Goal: Transaction & Acquisition: Subscribe to service/newsletter

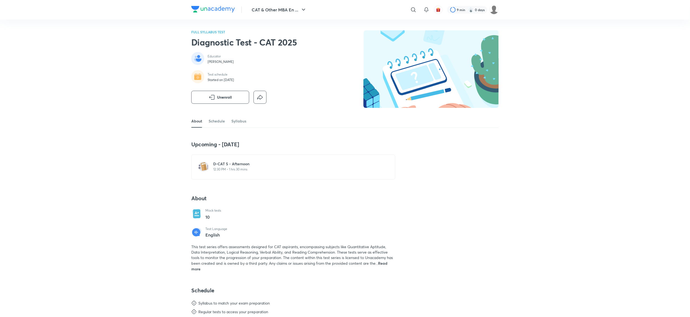
click at [335, 58] on div "FULL SYLLABUS TEST Diagnostic Test - CAT 2025 Educator [PERSON_NAME] Test sched…" at bounding box center [344, 72] width 307 height 84
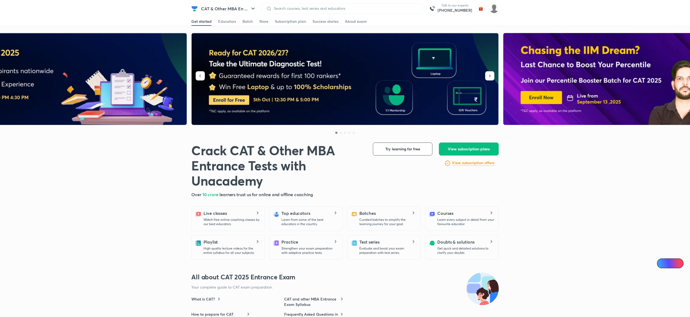
click at [462, 146] on span "View subscription plans" at bounding box center [469, 148] width 42 height 5
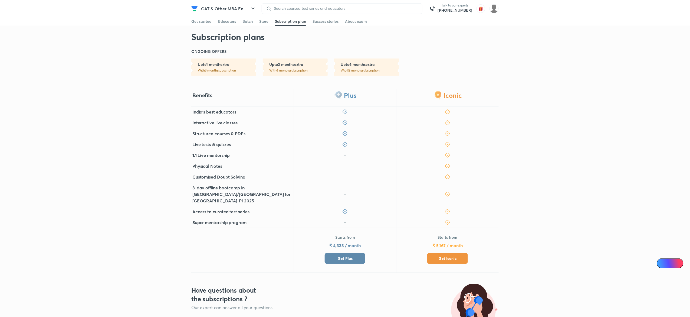
scroll to position [101, 0]
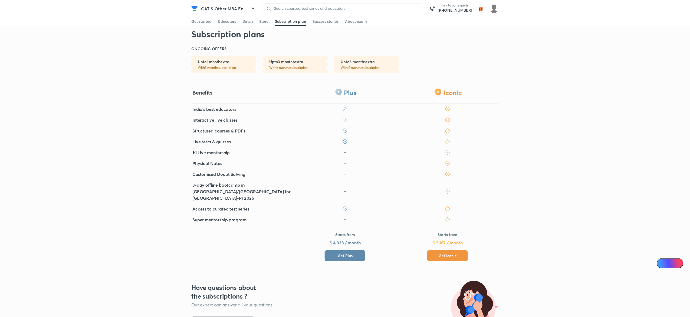
click at [346, 253] on span "Get Plus" at bounding box center [345, 255] width 15 height 5
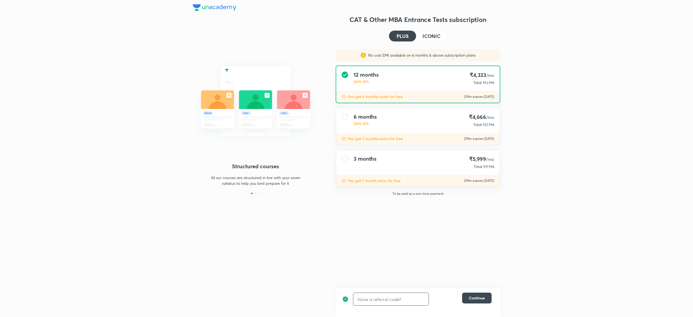
click at [372, 299] on input "text" at bounding box center [390, 298] width 75 height 13
paste input "CATDIM6E18"
type input "CATDIM6E18"
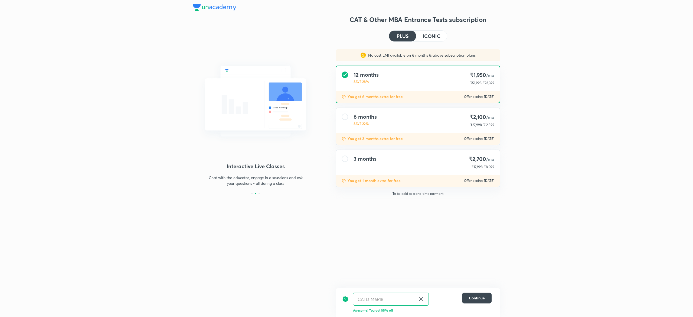
click at [429, 34] on h4 "ICONIC" at bounding box center [431, 36] width 18 height 5
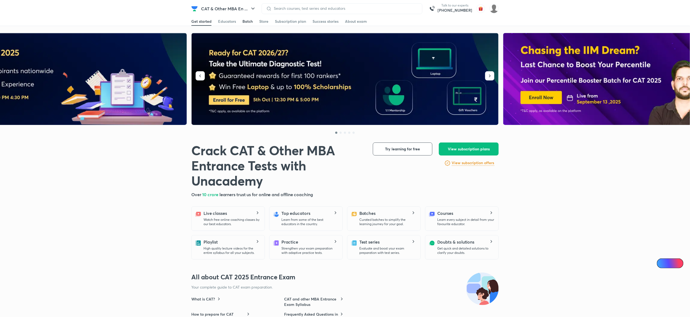
click at [250, 21] on div "Batch" at bounding box center [247, 21] width 10 height 5
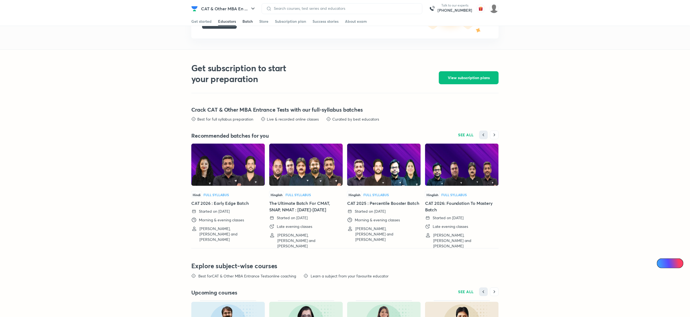
scroll to position [1143, 0]
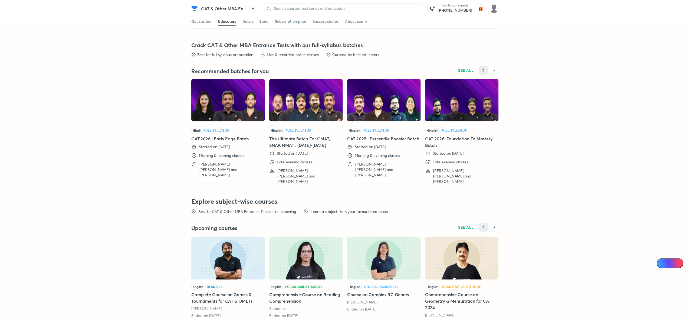
click at [222, 104] on img at bounding box center [228, 100] width 74 height 42
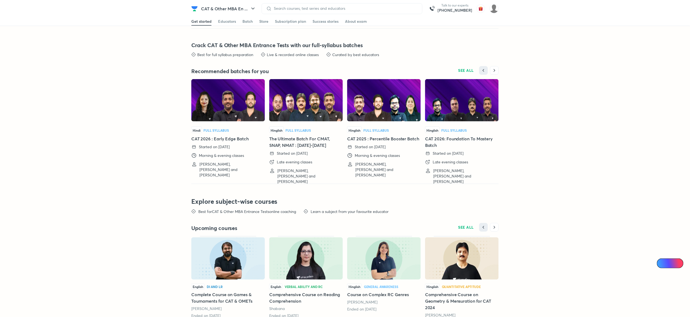
scroll to position [1164, 0]
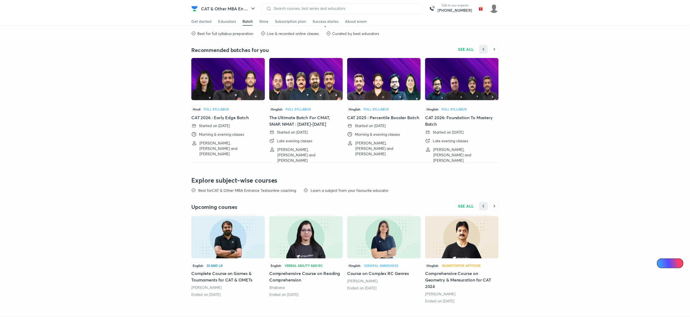
click at [446, 87] on img at bounding box center [462, 79] width 74 height 42
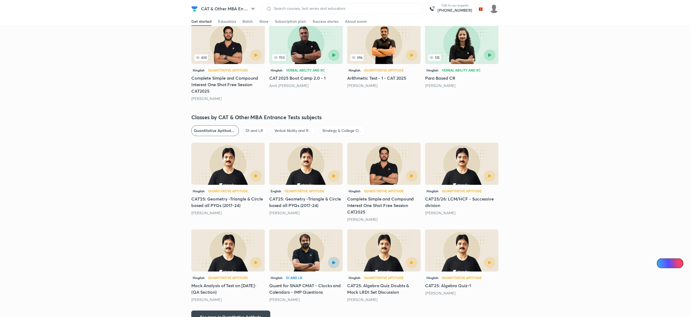
scroll to position [1164, 0]
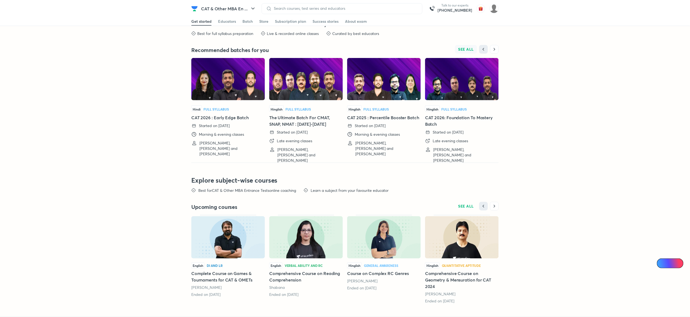
click at [468, 51] on span "SEE ALL" at bounding box center [466, 49] width 16 height 4
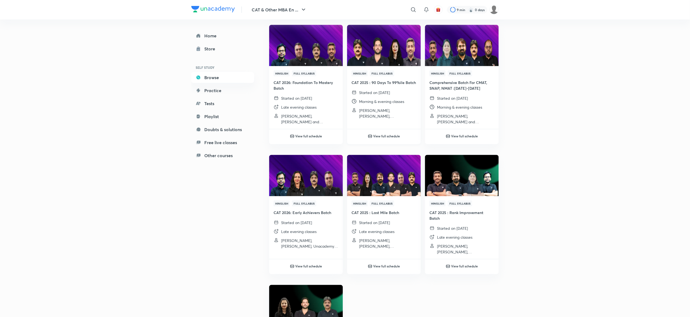
scroll to position [184, 0]
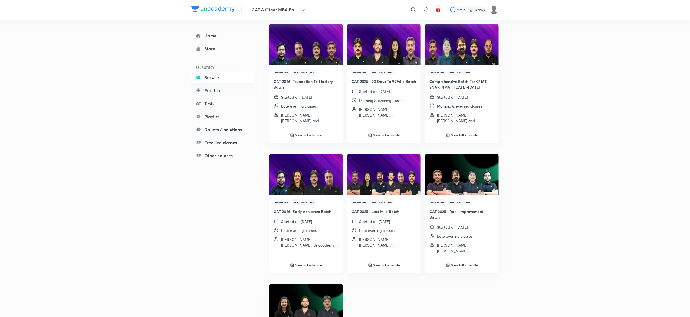
click at [293, 172] on img at bounding box center [305, 174] width 75 height 42
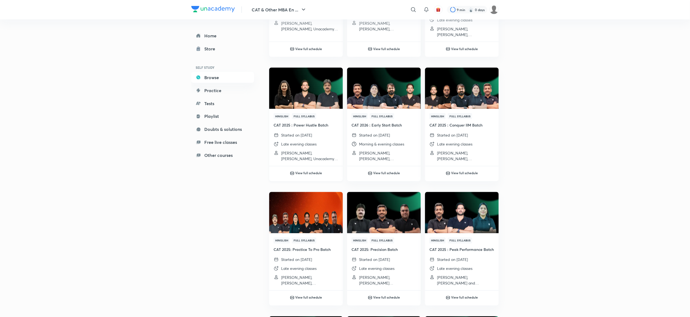
scroll to position [400, 0]
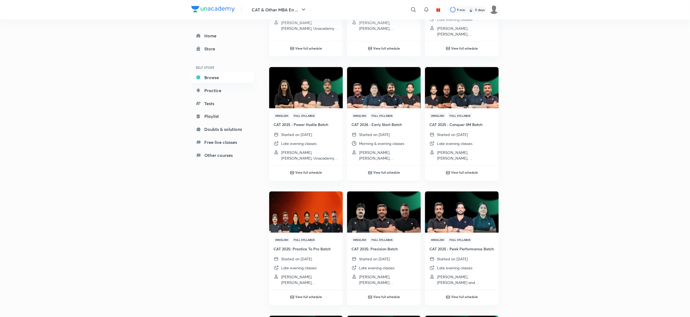
click at [380, 128] on div "Hinglish Full Syllabus CAT 2026 : Early Start Batch Started on 30 Jun 2025 Morn…" at bounding box center [384, 136] width 74 height 57
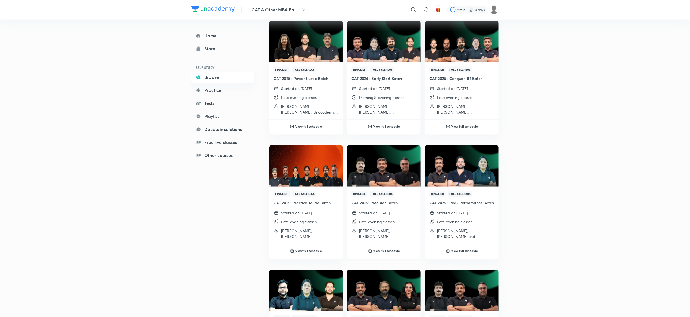
scroll to position [388, 0]
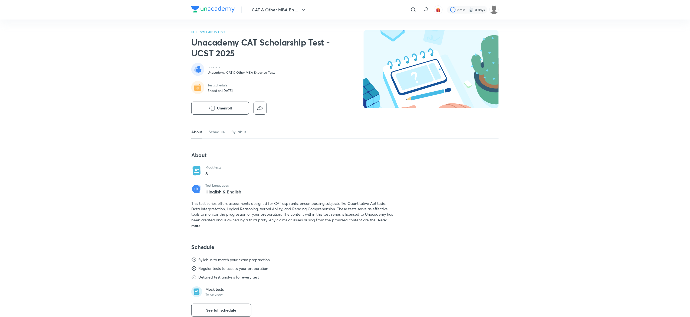
click at [314, 75] on div "Educator Unacademy CAT & Other MBA Entrance Tests" at bounding box center [260, 70] width 139 height 14
